Goal: Information Seeking & Learning: Understand process/instructions

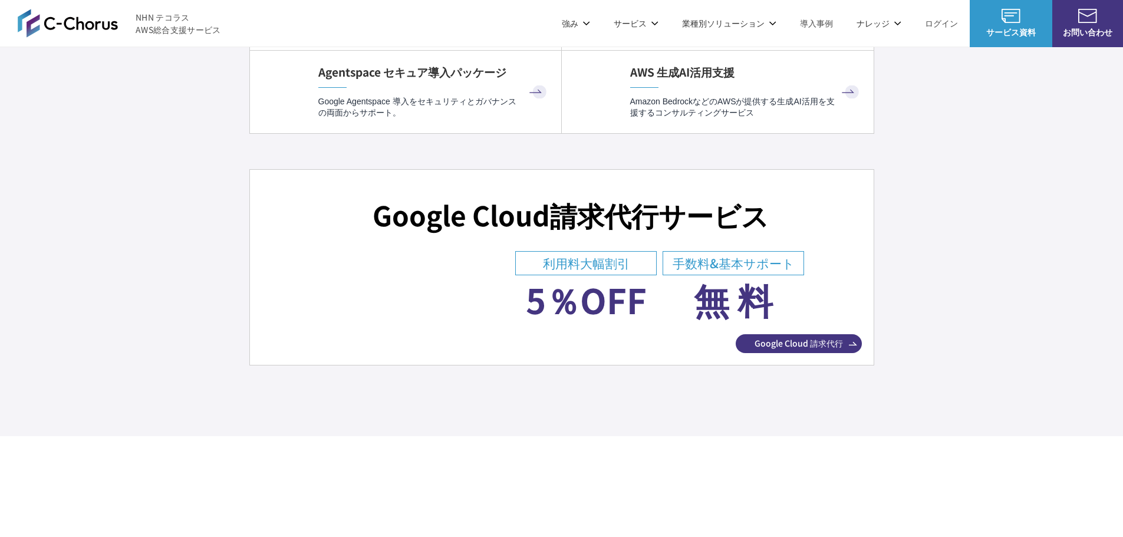
scroll to position [4184, 0]
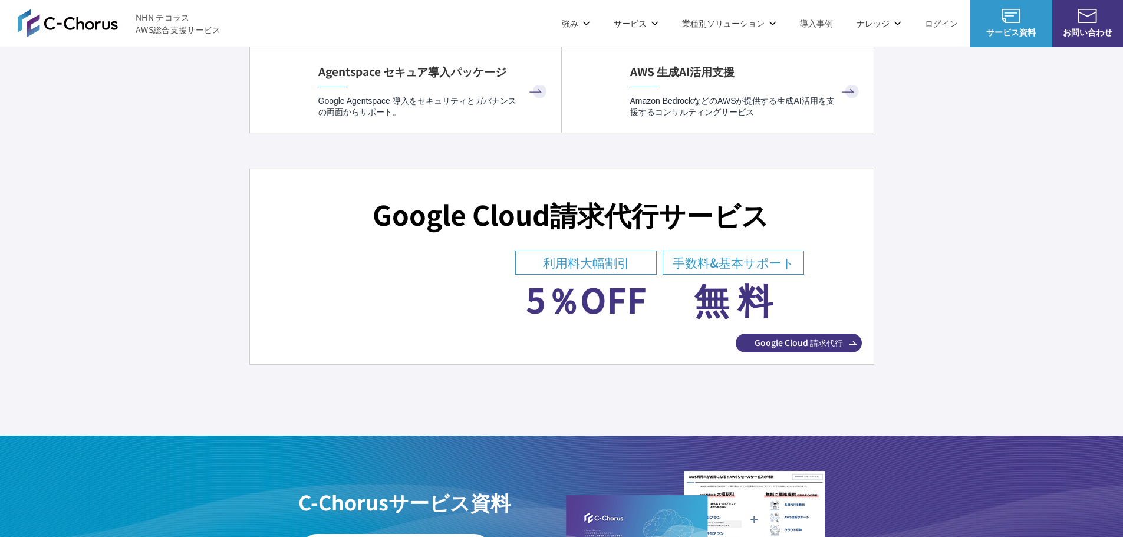
click at [814, 340] on span "Google Cloud 請求代行" at bounding box center [798, 342] width 126 height 12
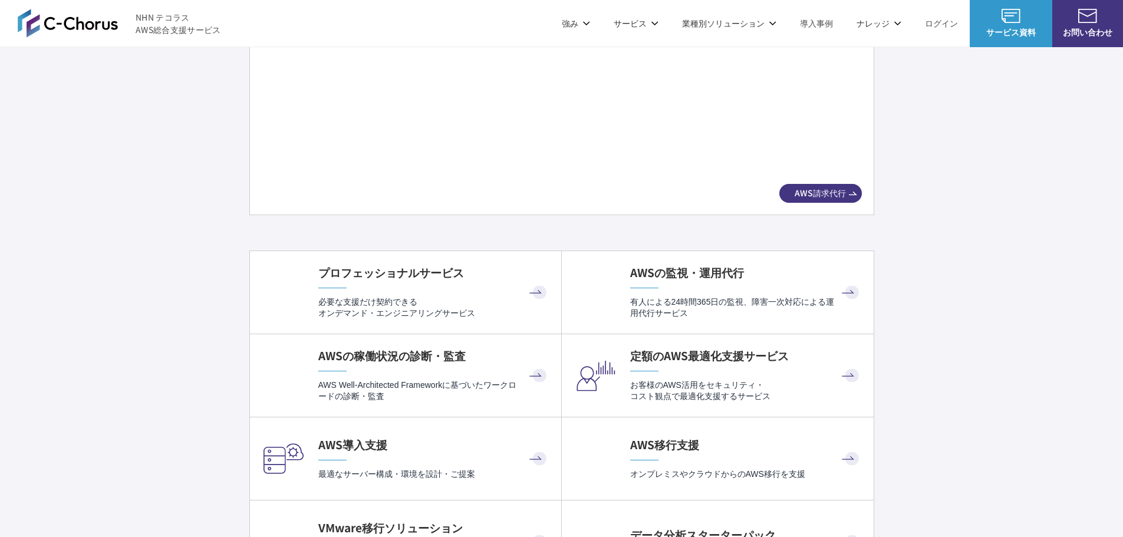
scroll to position [2239, 0]
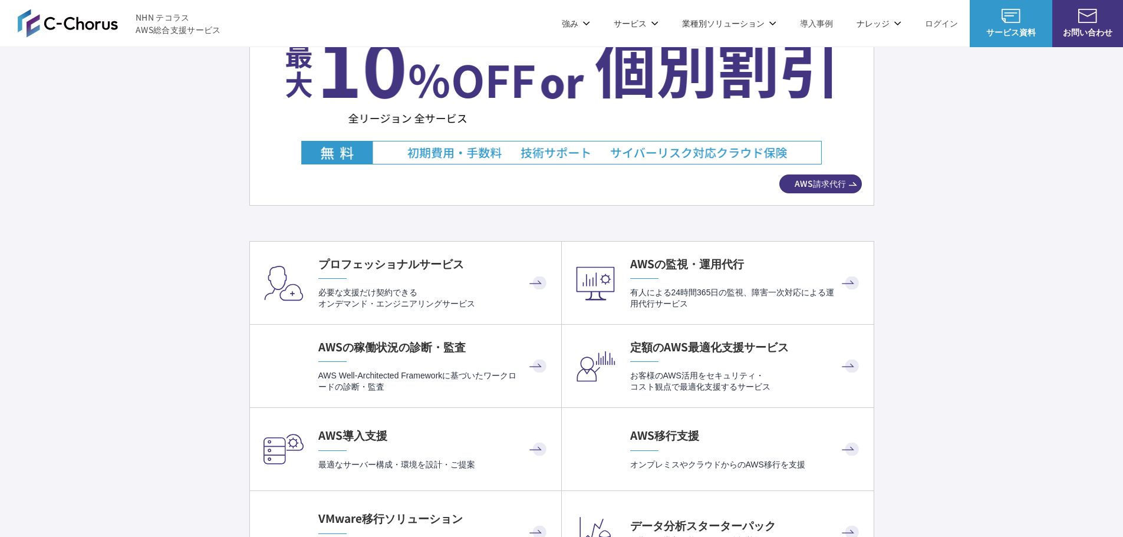
click at [817, 192] on span "AWS請求代行" at bounding box center [820, 183] width 82 height 19
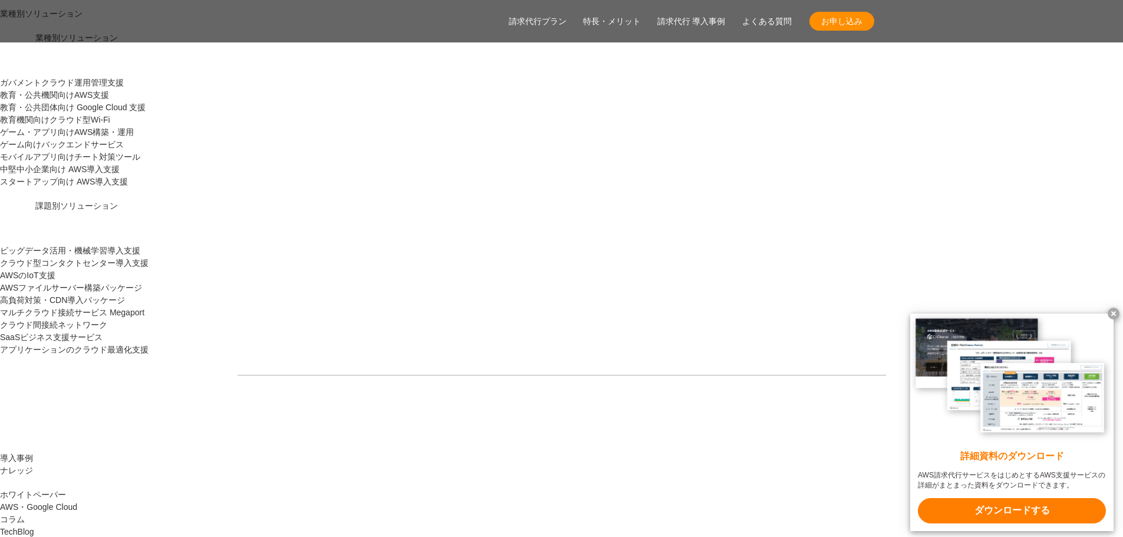
scroll to position [1237, 0]
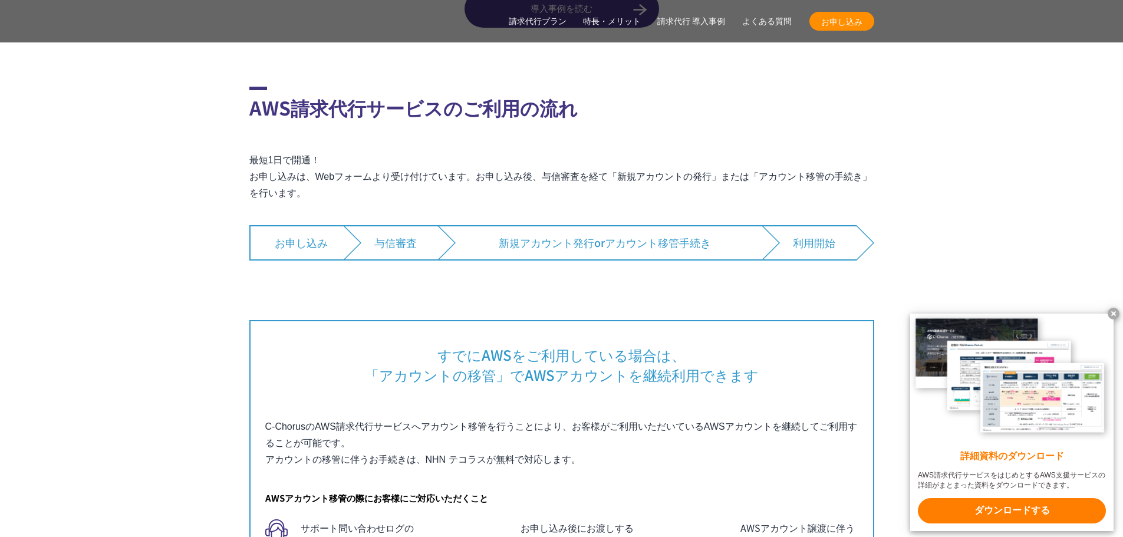
scroll to position [6954, 0]
